Goal: Transaction & Acquisition: Book appointment/travel/reservation

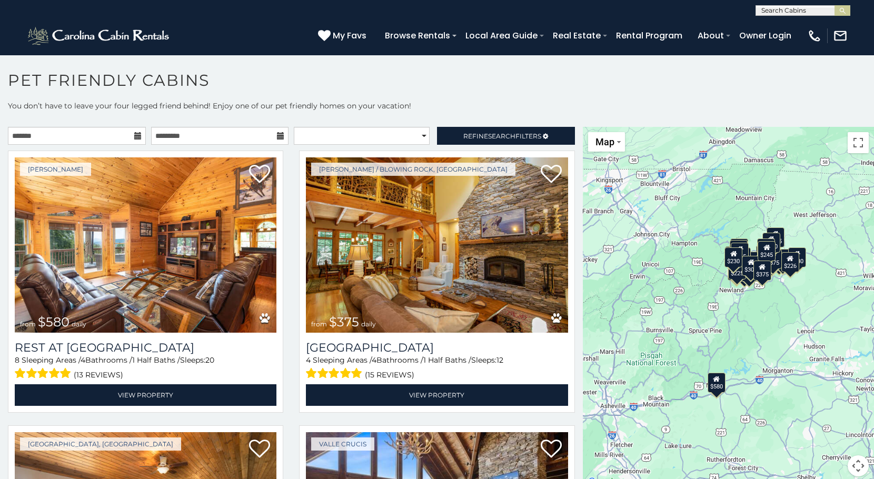
scroll to position [6, 0]
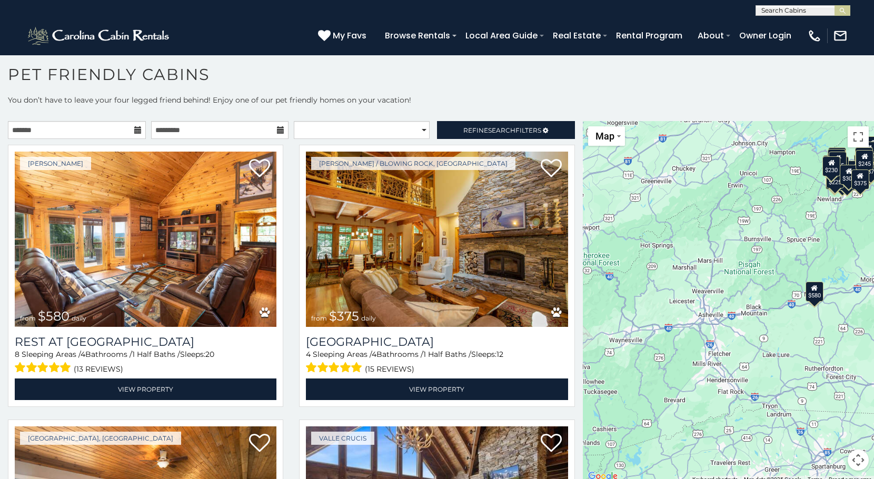
drag, startPoint x: 796, startPoint y: 405, endPoint x: 894, endPoint y: 318, distance: 130.5
click at [873, 318] on html "**********" at bounding box center [437, 236] width 874 height 485
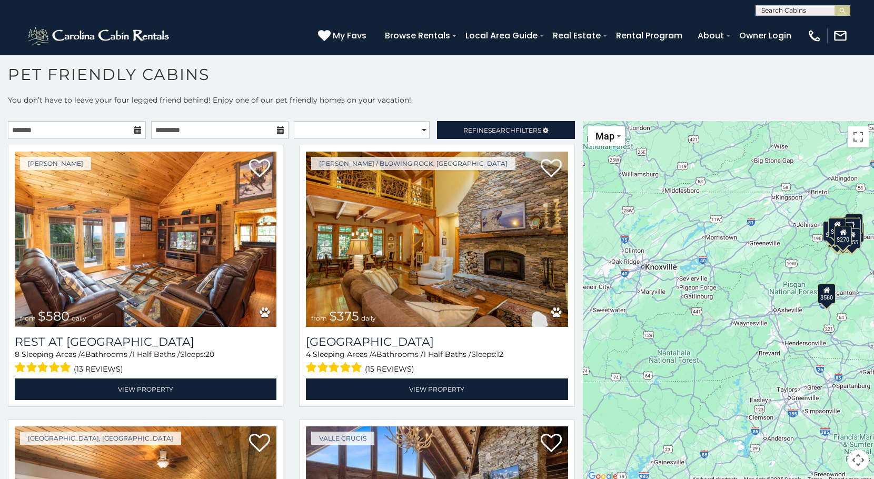
drag, startPoint x: 657, startPoint y: 367, endPoint x: 823, endPoint y: 371, distance: 166.3
click at [823, 371] on div "$580 $375 $325 $451 $460 $310 $315 $330 $395 $355 $650 $675 $320 $290 $375 $325…" at bounding box center [728, 302] width 291 height 362
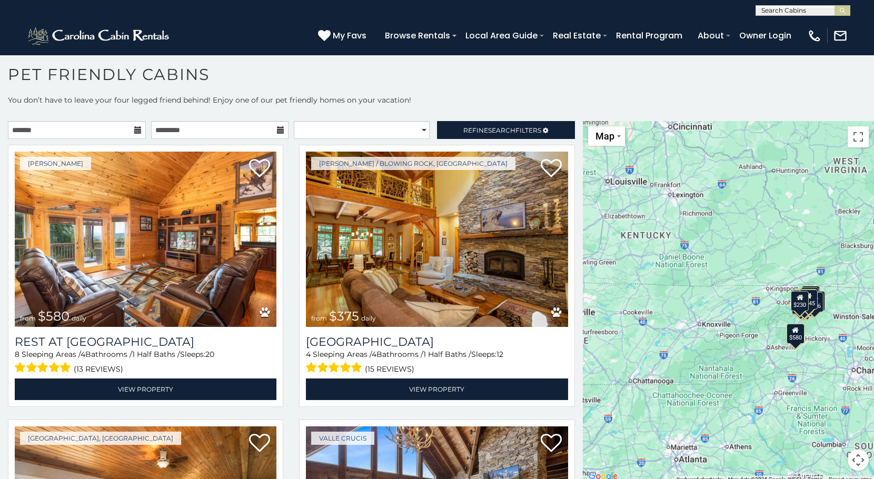
drag, startPoint x: 676, startPoint y: 352, endPoint x: 711, endPoint y: 430, distance: 85.8
click at [711, 430] on div "$580 $375 $325 $451 $460 $525 $315 $310 $315 $330 $395 $355 $650 $380 $675 $930…" at bounding box center [728, 302] width 291 height 362
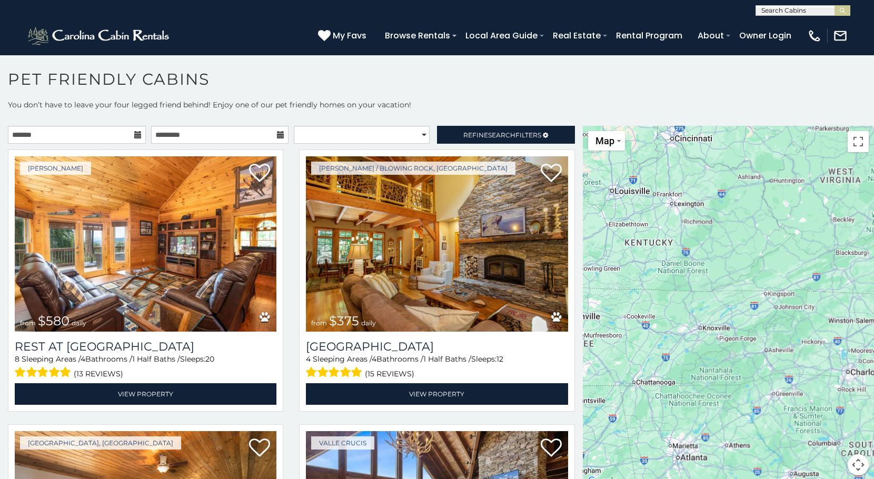
scroll to position [0, 0]
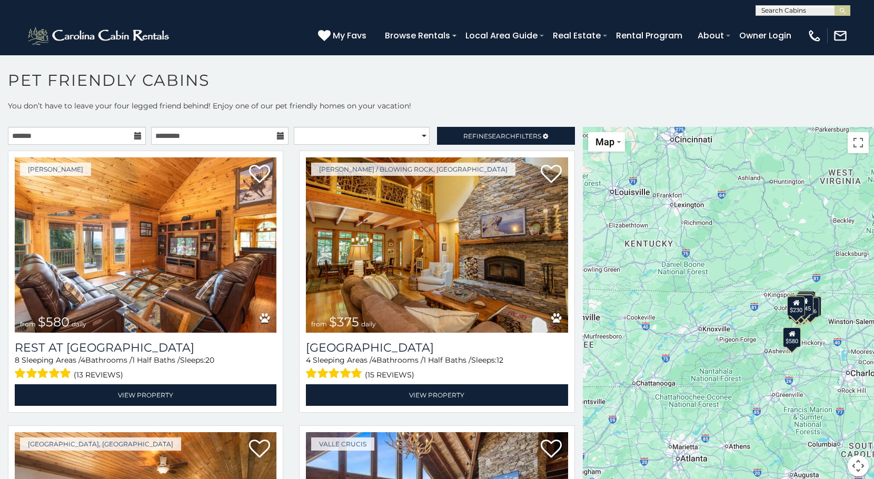
click at [855, 424] on div "$580 $375 $325 $451 $460 $525 $315 $310 $315 $330 $395 $355 $650 $380 $675 $930…" at bounding box center [728, 308] width 291 height 362
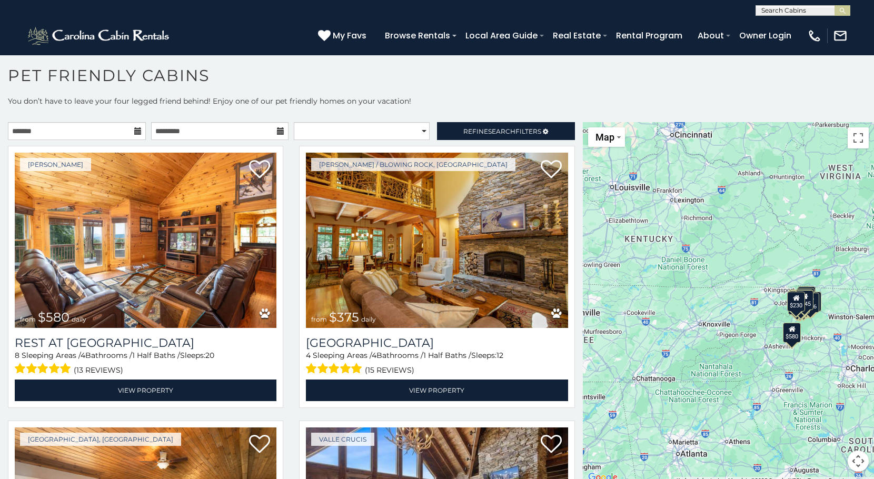
scroll to position [6, 0]
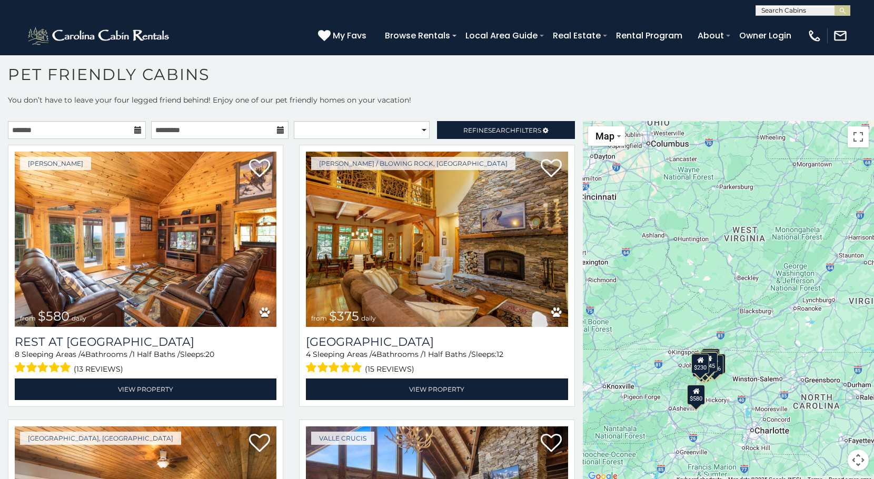
drag, startPoint x: 767, startPoint y: 375, endPoint x: 670, endPoint y: 438, distance: 115.6
click at [670, 438] on div "$580 $375 $325 $451 $460 $525 $315 $310 $315 $330 $395 $355 $650 $380 $675 $930…" at bounding box center [728, 302] width 291 height 362
click at [849, 137] on button "Toggle fullscreen view" at bounding box center [857, 136] width 21 height 21
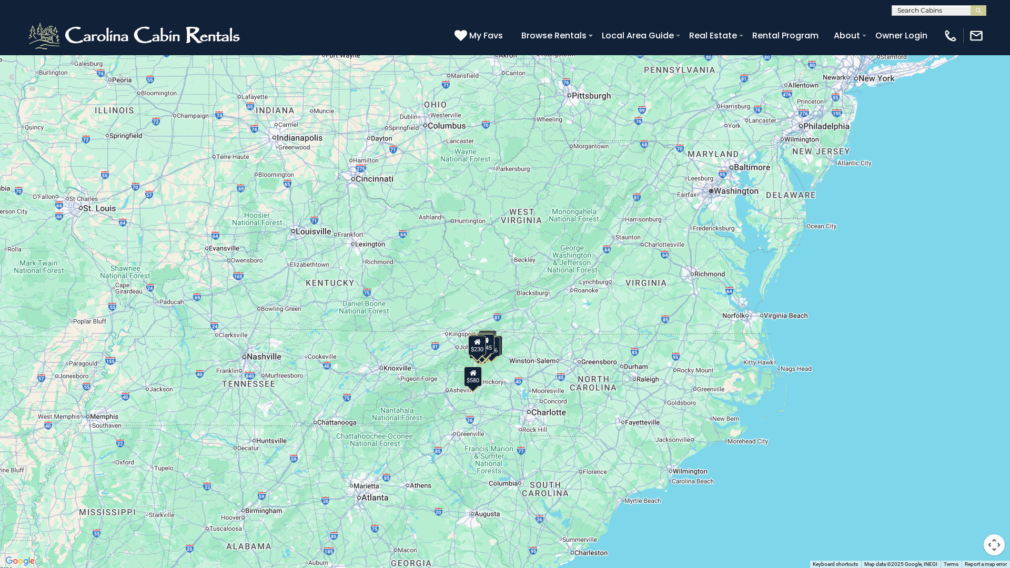
click at [873, 24] on button "Toggle fullscreen view" at bounding box center [994, 15] width 21 height 21
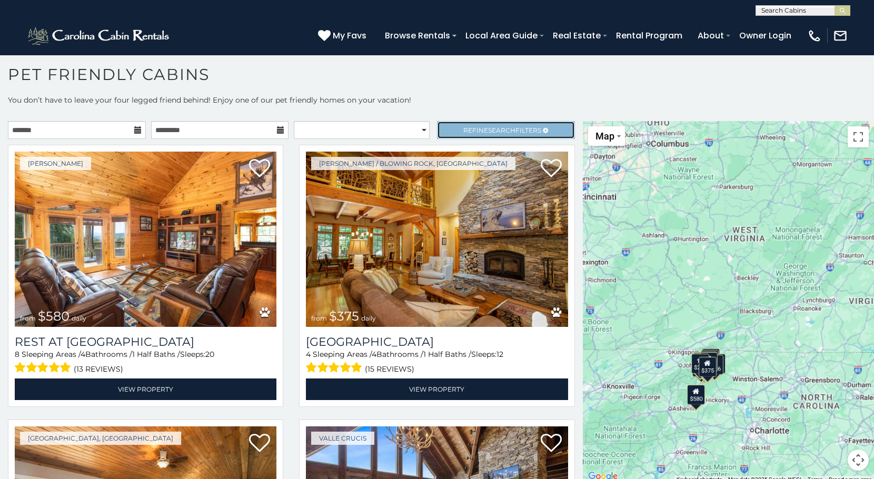
click at [478, 131] on span "Refine Search Filters" at bounding box center [502, 130] width 78 height 8
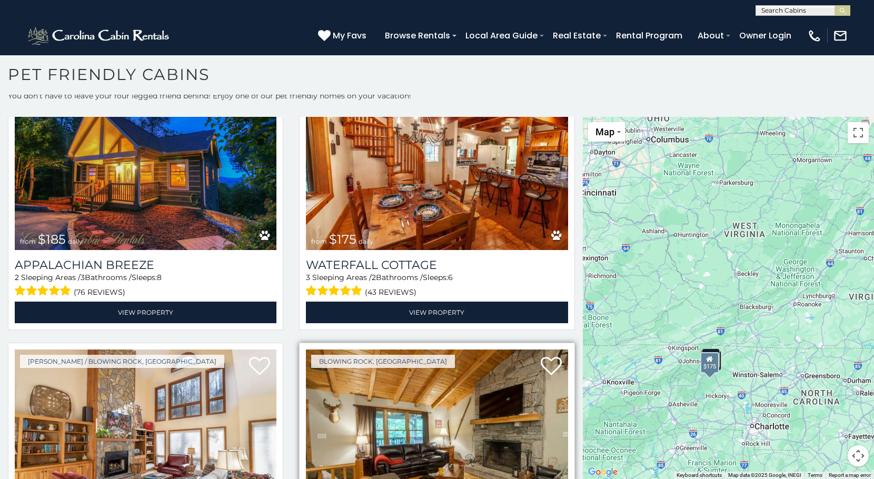
scroll to position [194, 0]
